Goal: Information Seeking & Learning: Find specific fact

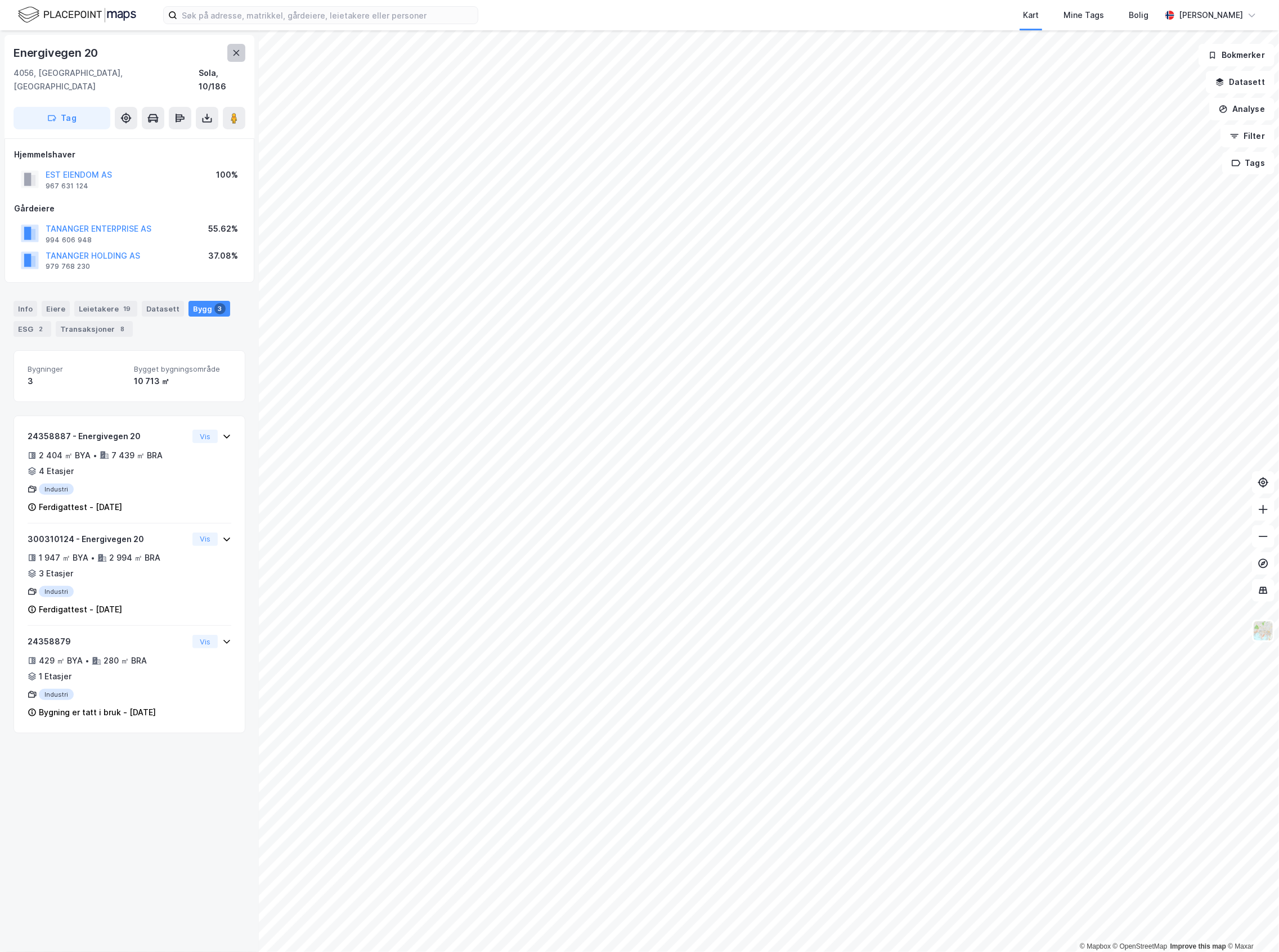
click at [230, 48] on button at bounding box center [236, 53] width 18 height 18
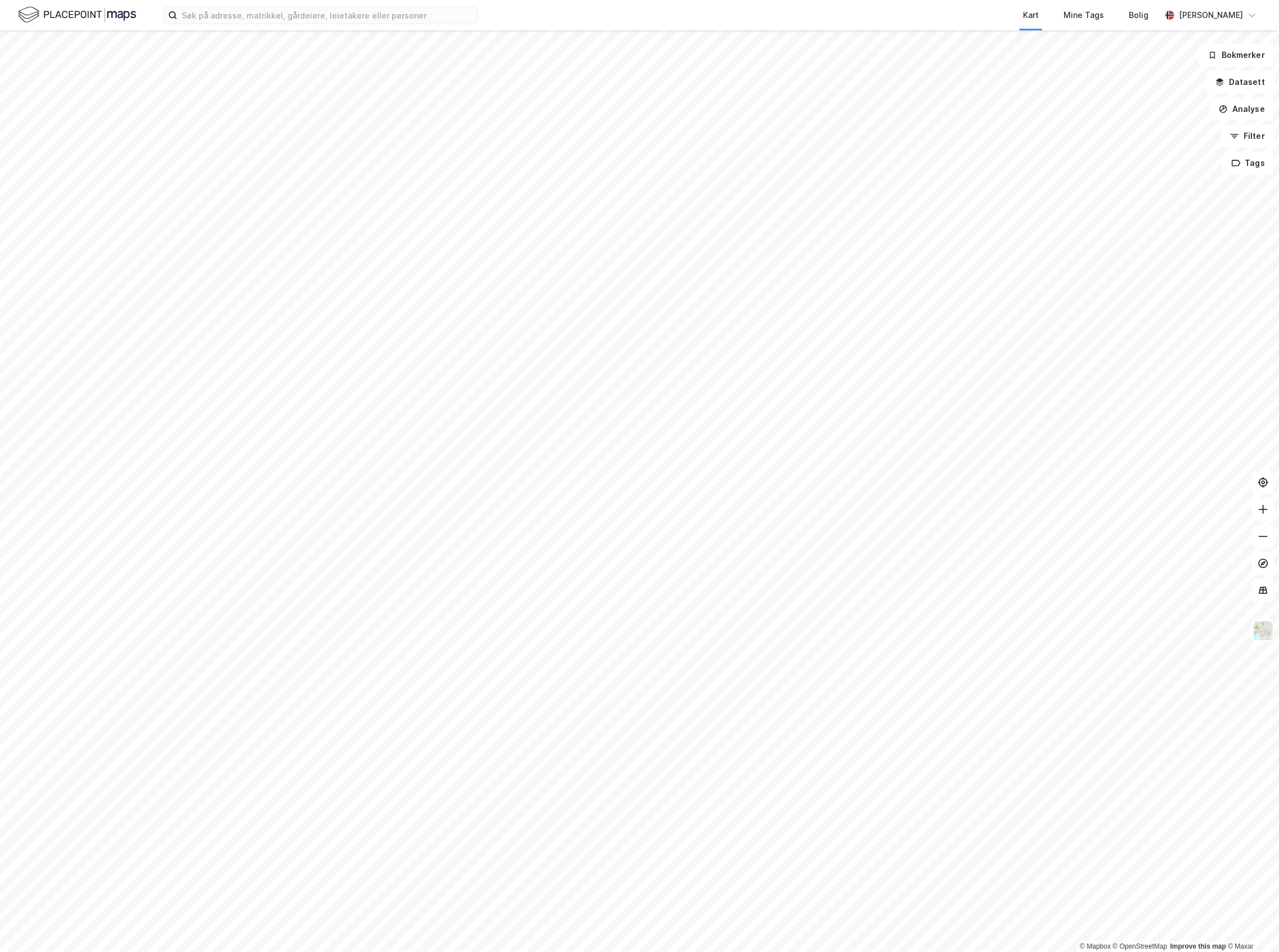
click at [0, 234] on html "Kart Mine Tags Bolig [PERSON_NAME] © Mapbox © OpenStreetMap Improve this map © …" at bounding box center [639, 476] width 1279 height 952
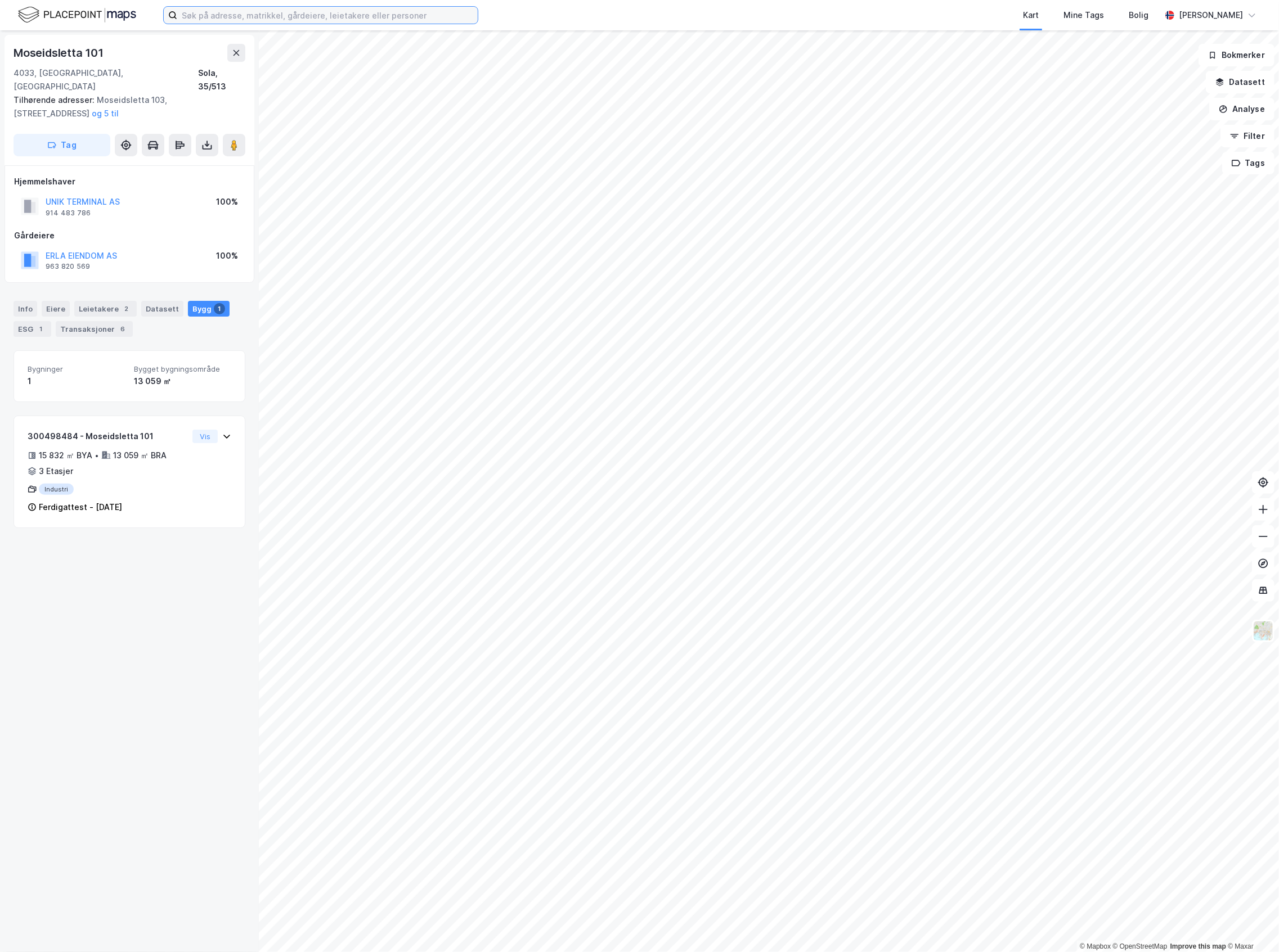
click at [361, 12] on input at bounding box center [327, 15] width 301 height 17
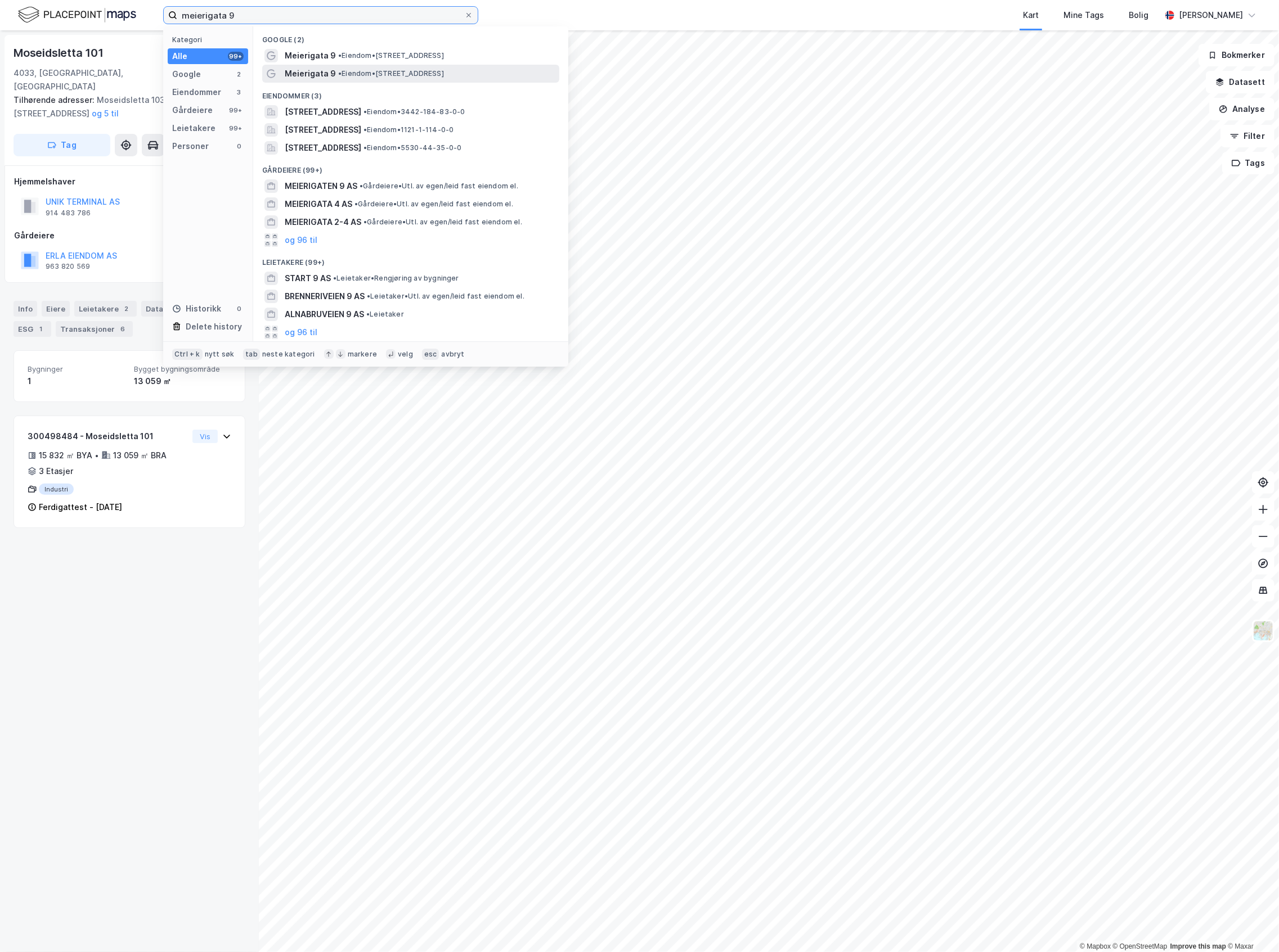
type input "meierigata 9"
click at [382, 75] on span "• Eiendom • [STREET_ADDRESS]" at bounding box center [391, 74] width 106 height 9
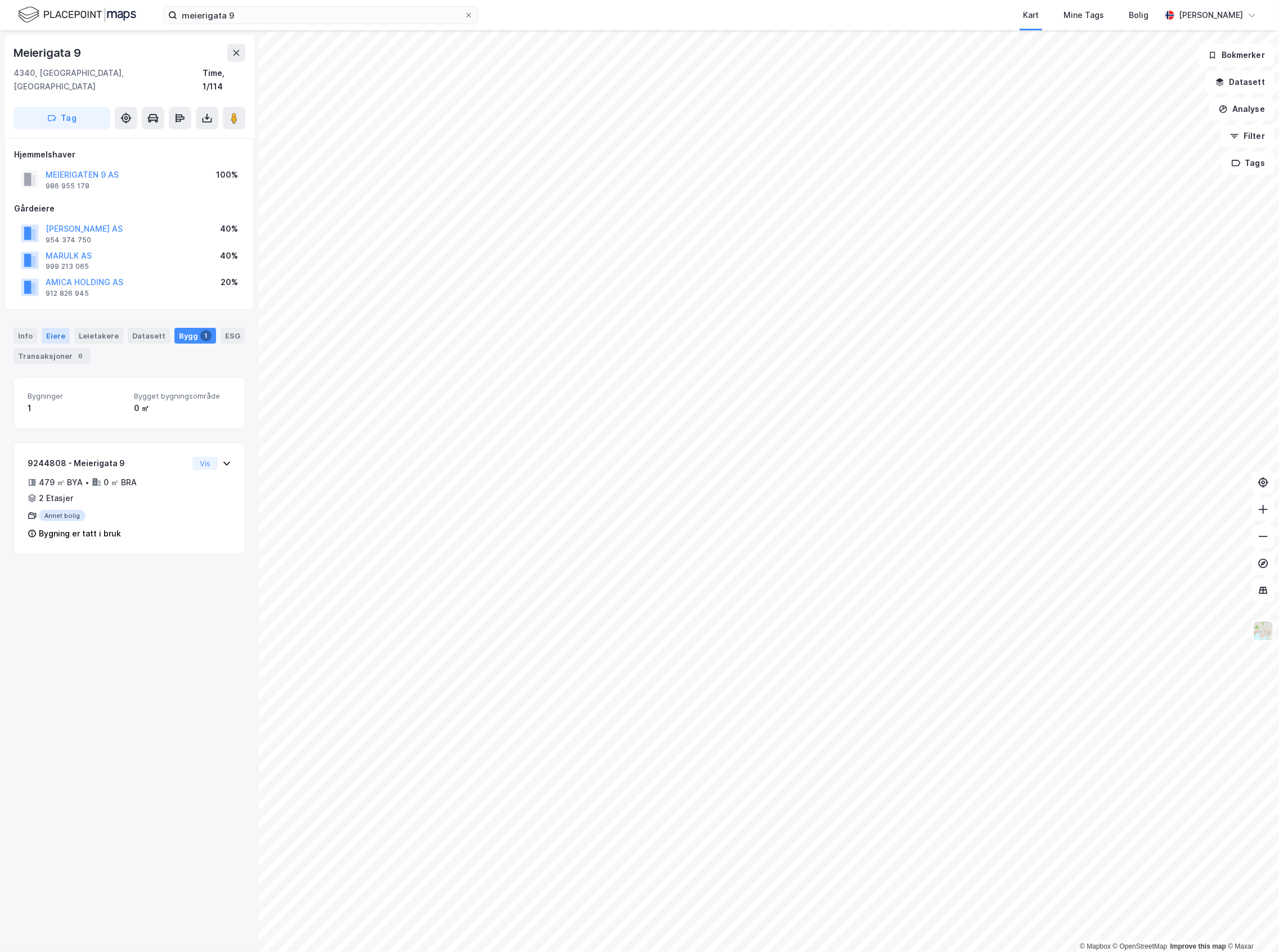
click at [64, 328] on div "Eiere" at bounding box center [56, 336] width 28 height 16
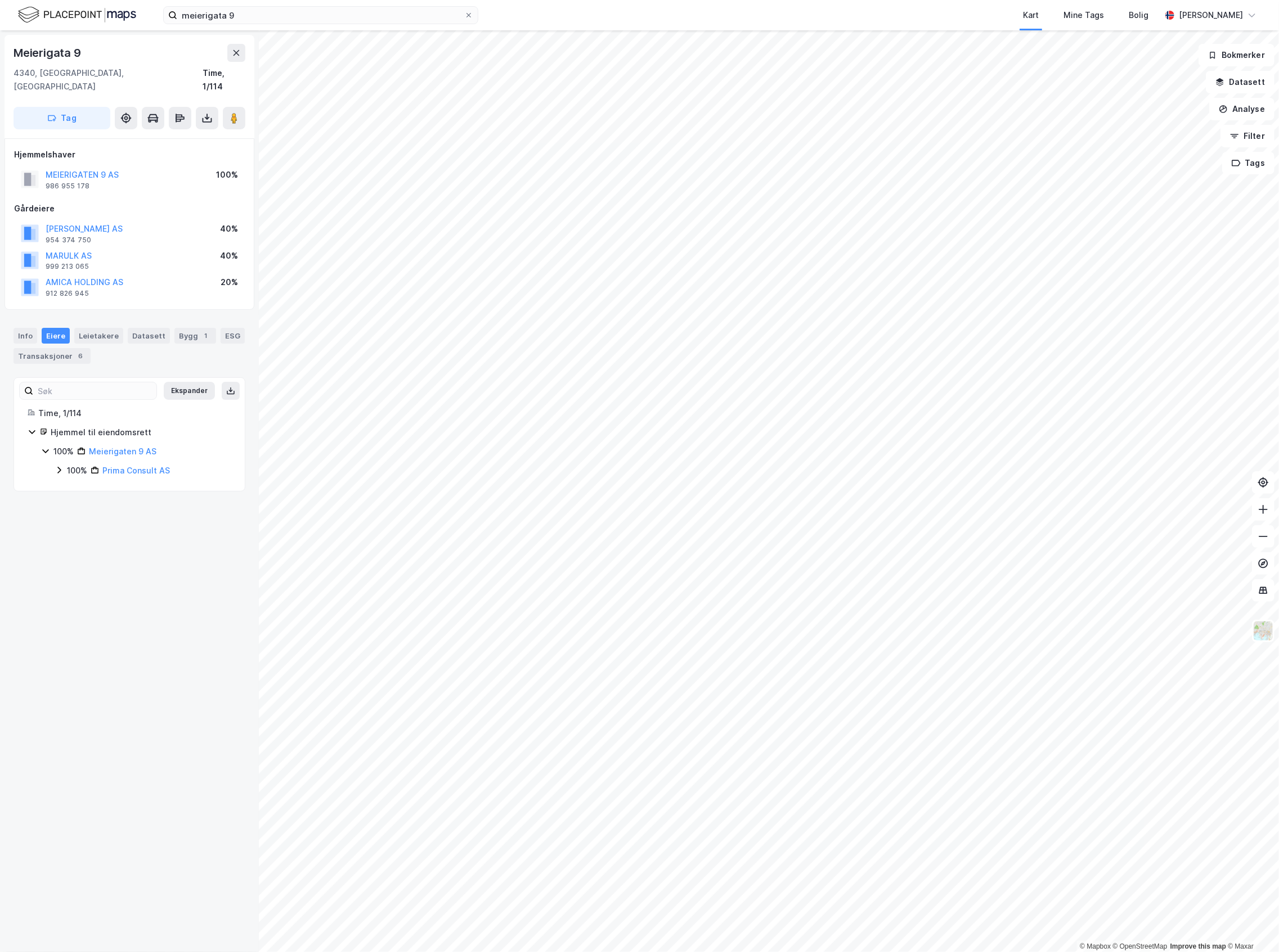
click at [67, 466] on div "Ekspander Time, 1/114 Hjemmel til eiendomsrett 100% Meierigaten 9 AS 100% Prima…" at bounding box center [129, 434] width 232 height 114
click at [66, 464] on div "100% Prima Consult AS" at bounding box center [143, 471] width 177 height 13
click at [77, 485] on icon at bounding box center [72, 489] width 9 height 9
click at [72, 523] on icon at bounding box center [72, 527] width 9 height 9
click at [79, 559] on div "20% Amica Holding AS" at bounding box center [149, 566] width 163 height 13
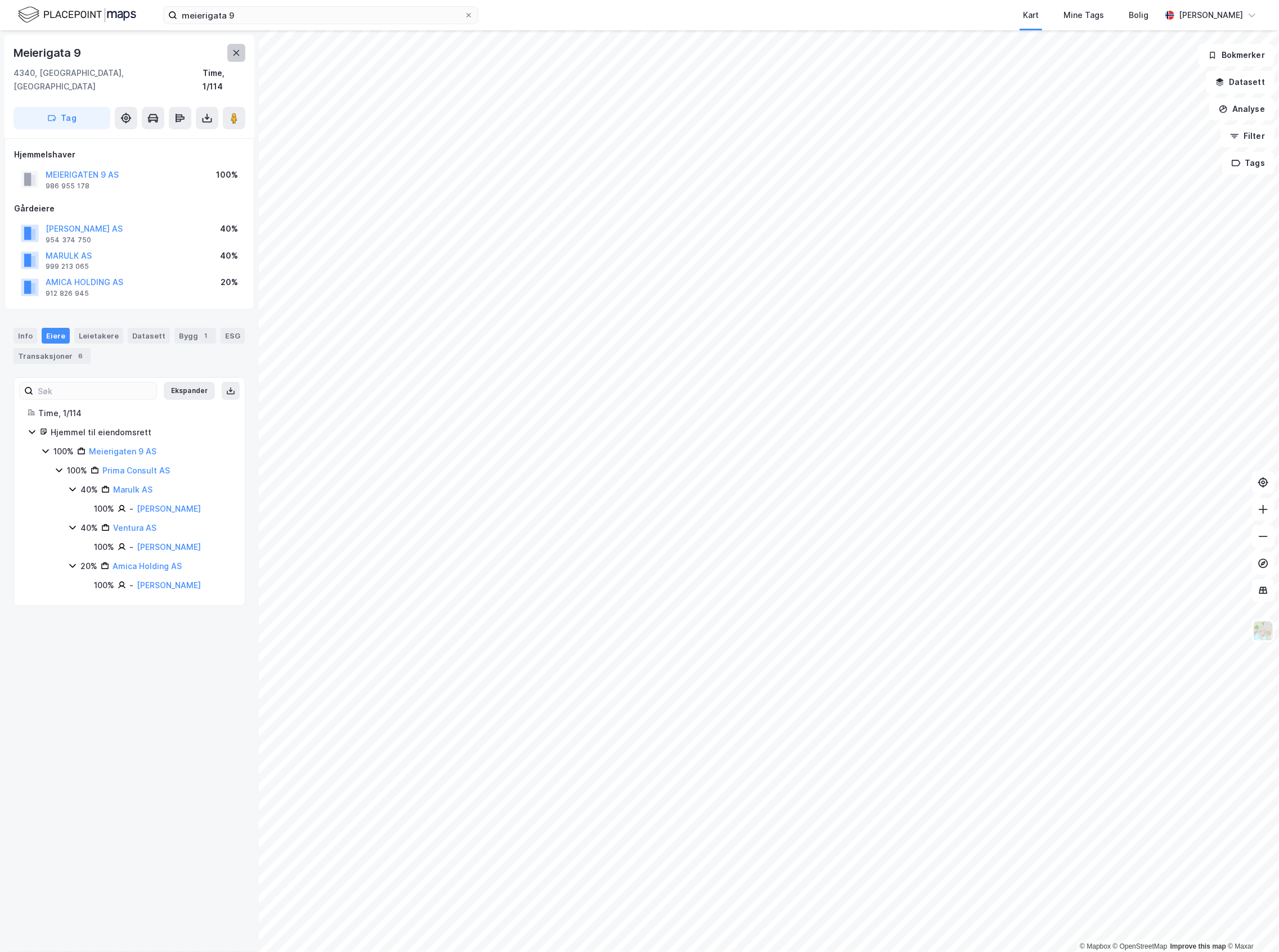
click at [233, 48] on icon at bounding box center [236, 53] width 9 height 9
